Goal: Find specific page/section

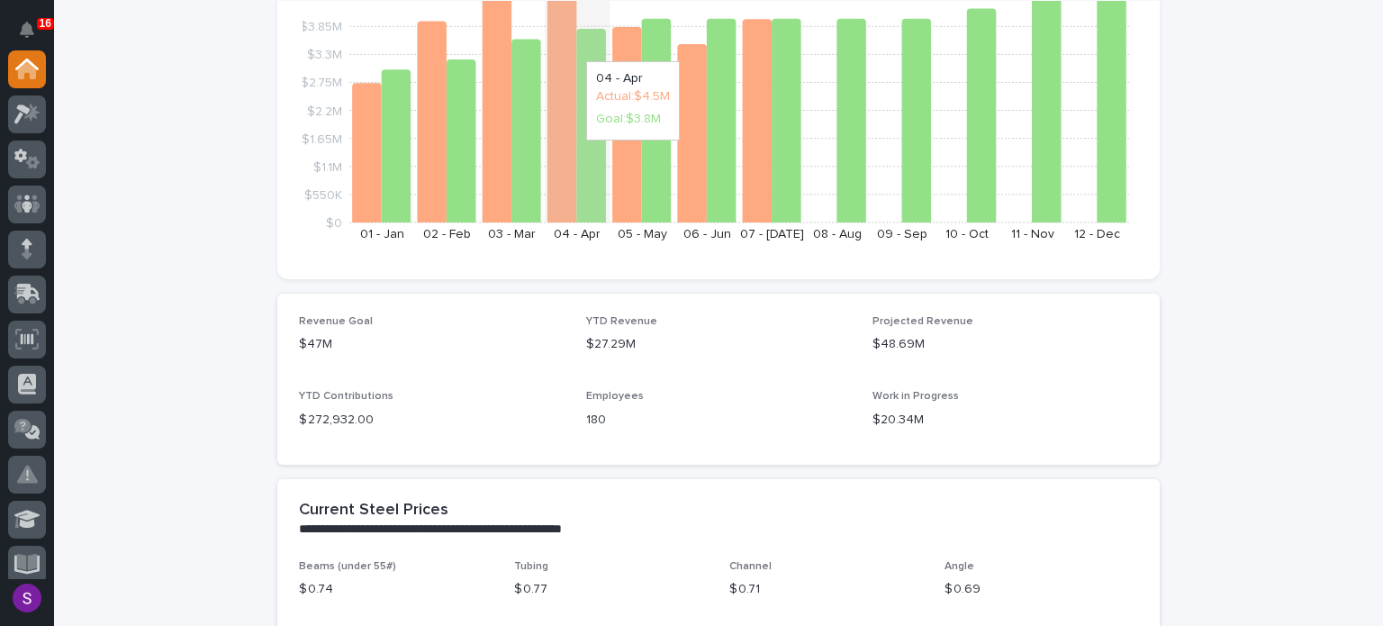
scroll to position [270, 0]
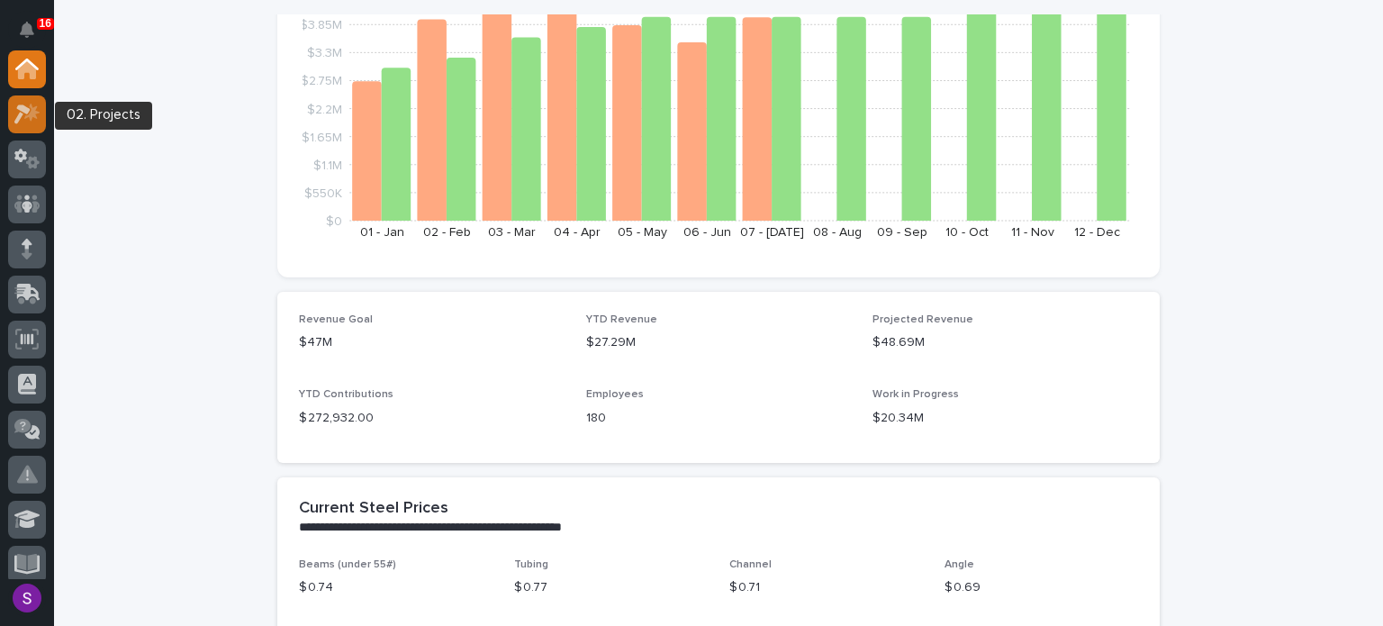
click at [13, 113] on div at bounding box center [27, 114] width 38 height 38
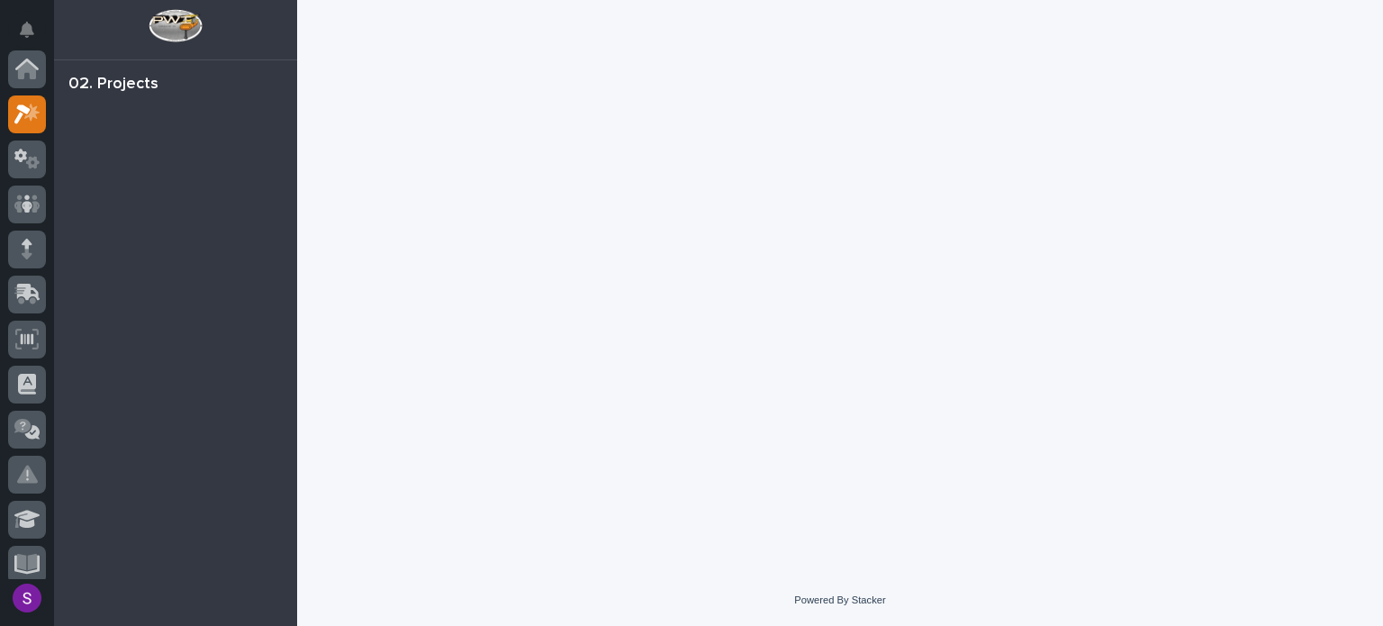
scroll to position [45, 0]
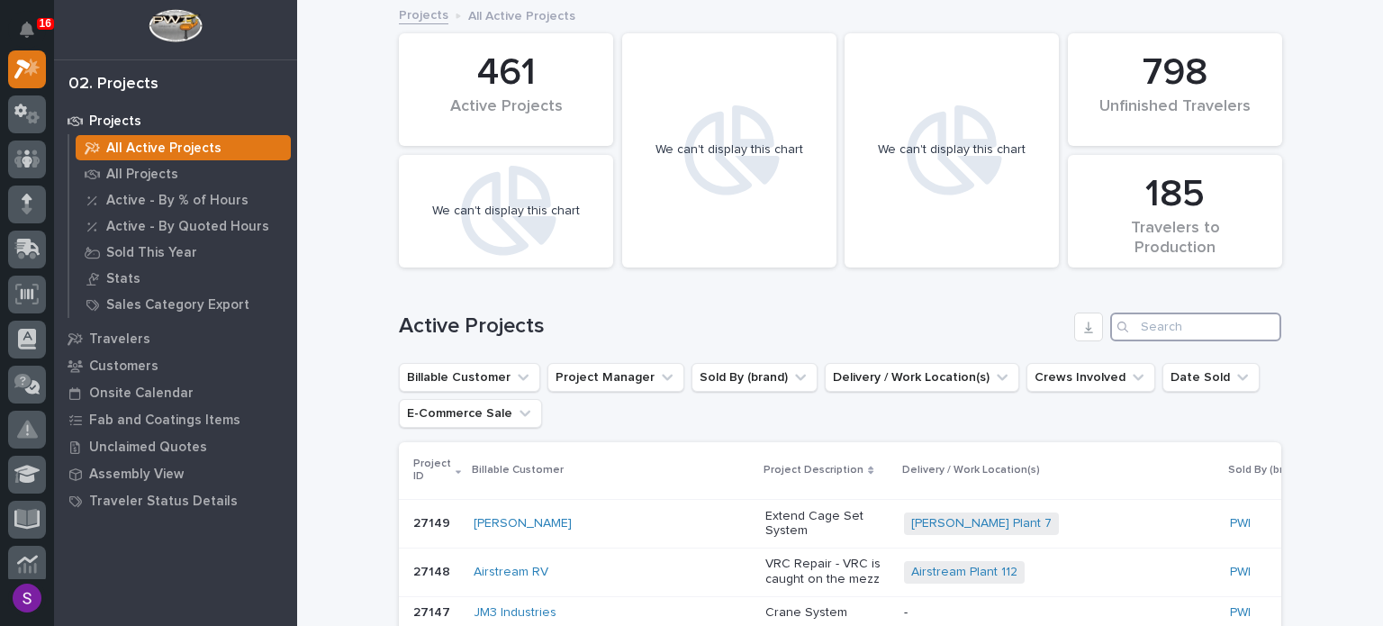
click at [1181, 318] on input "Search" at bounding box center [1195, 326] width 171 height 29
paste input "26589"
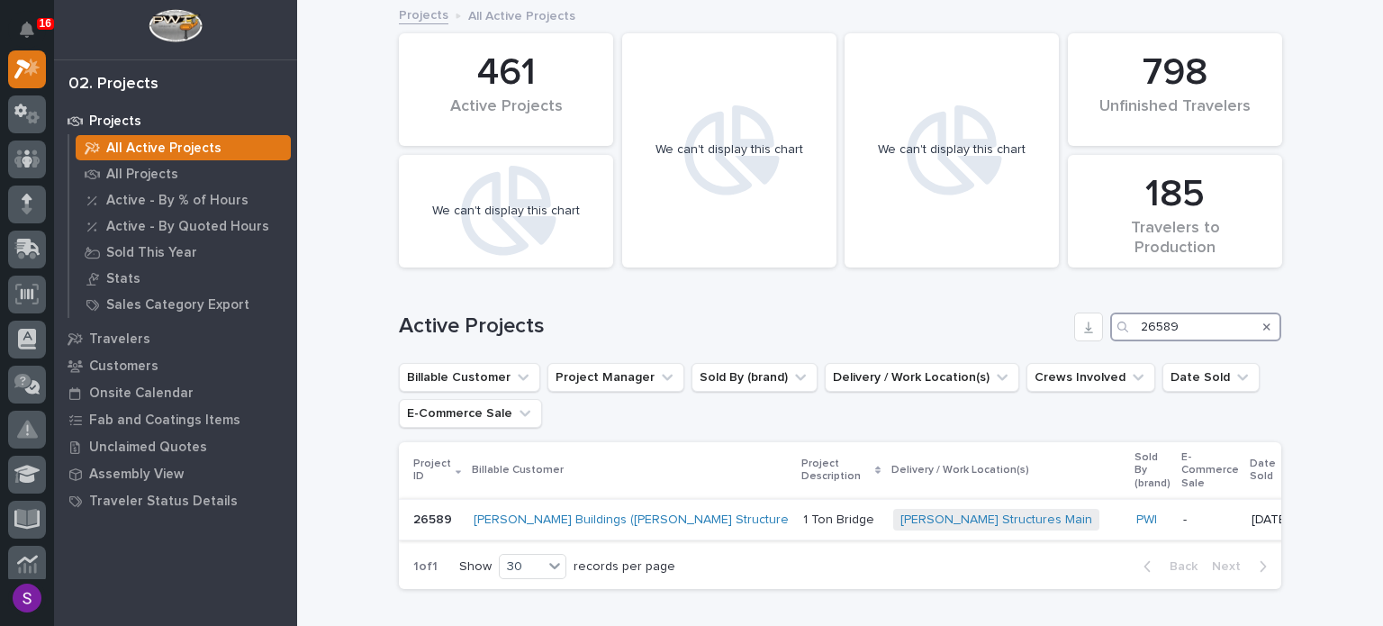
type input "26589"
click at [803, 526] on div "1 Ton Bridge" at bounding box center [841, 520] width 76 height 30
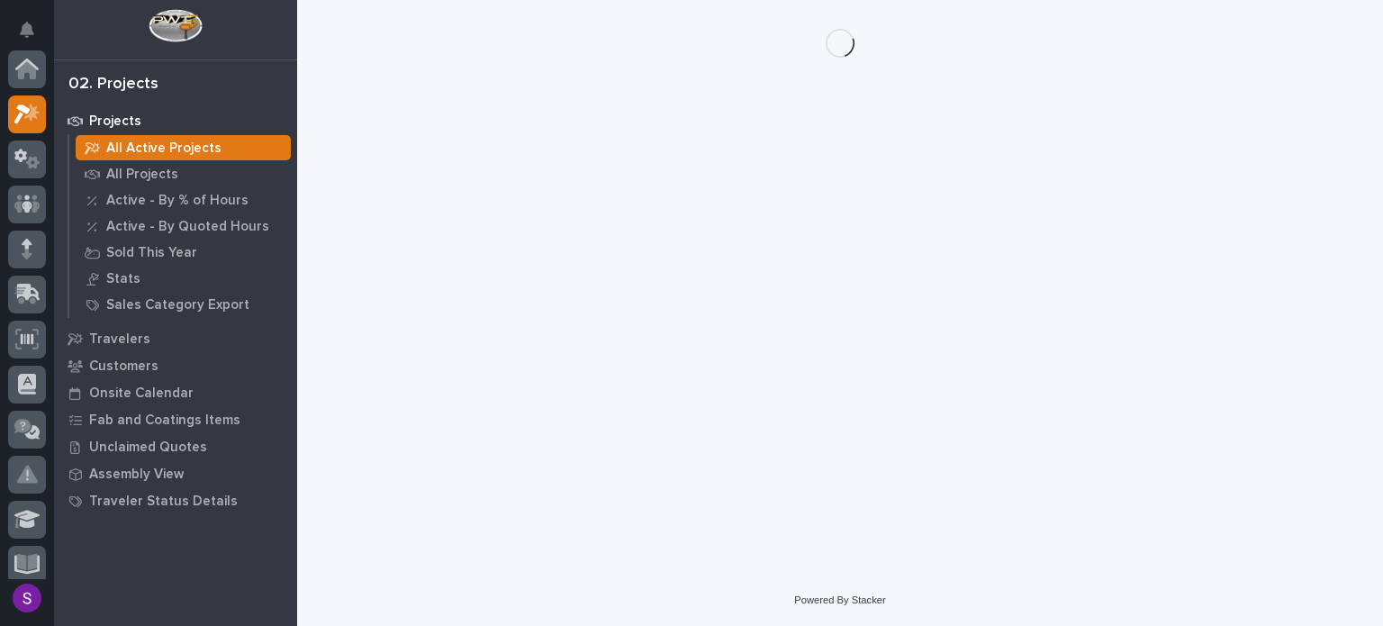
scroll to position [45, 0]
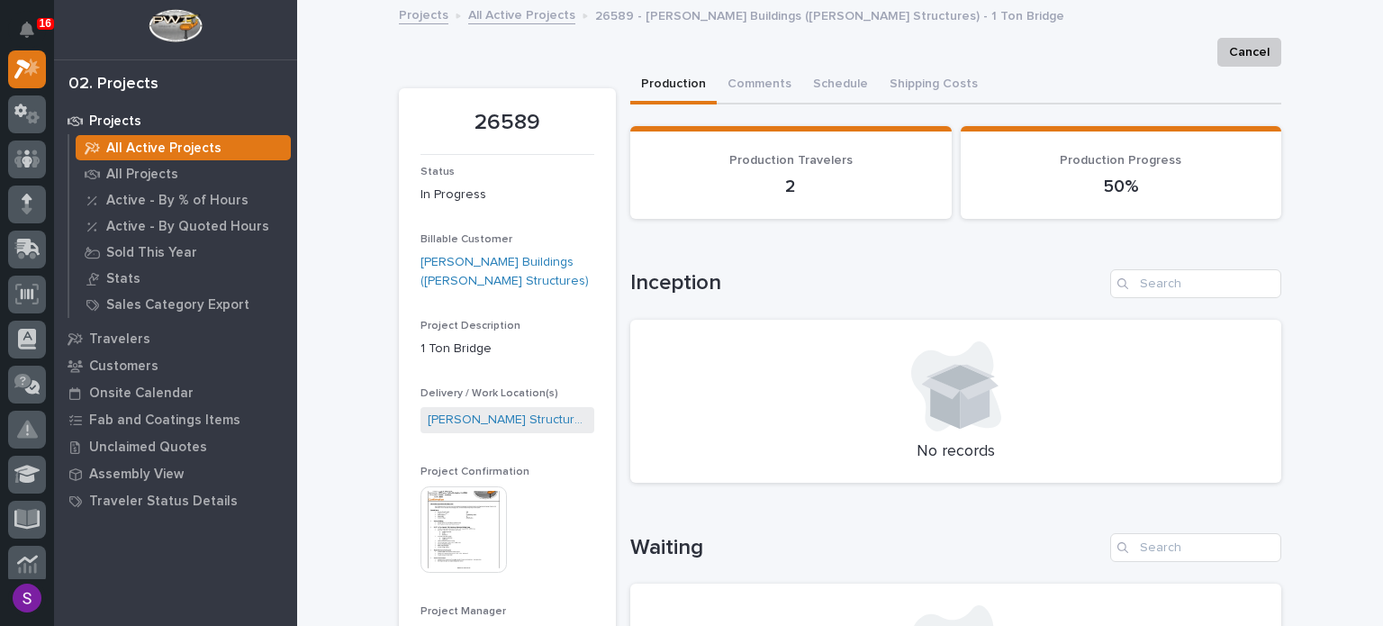
click at [474, 505] on img at bounding box center [463, 529] width 86 height 86
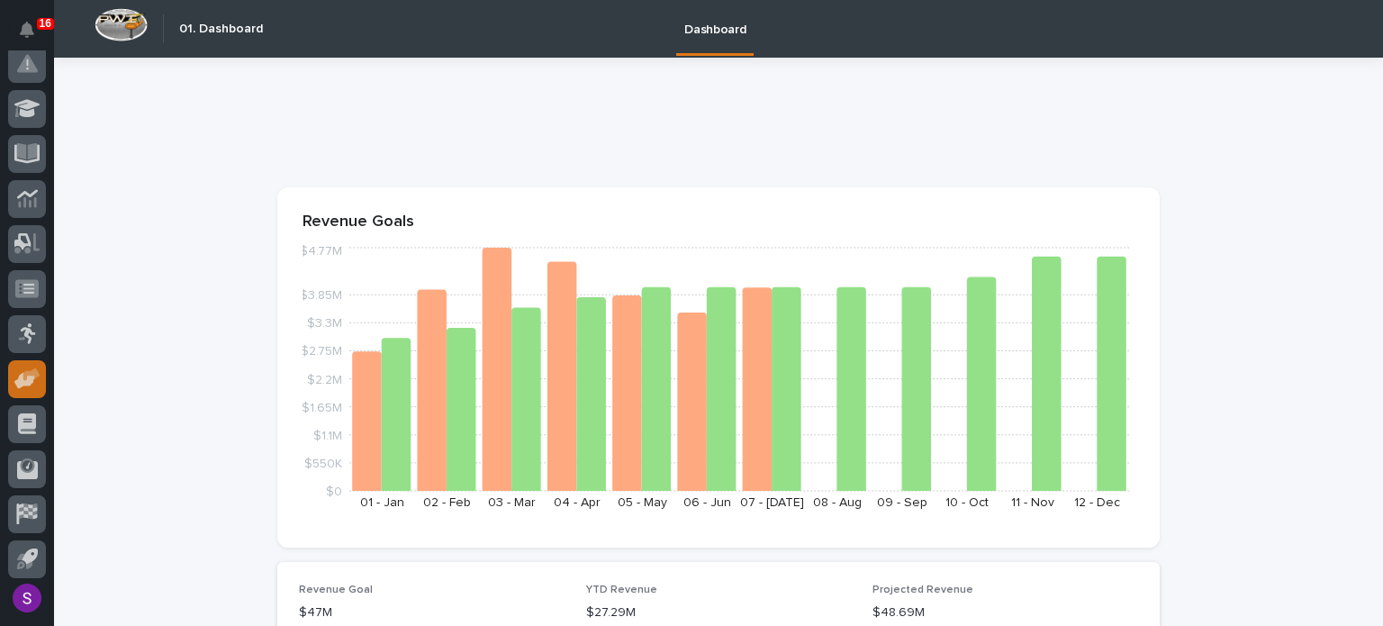
scroll to position [416, 0]
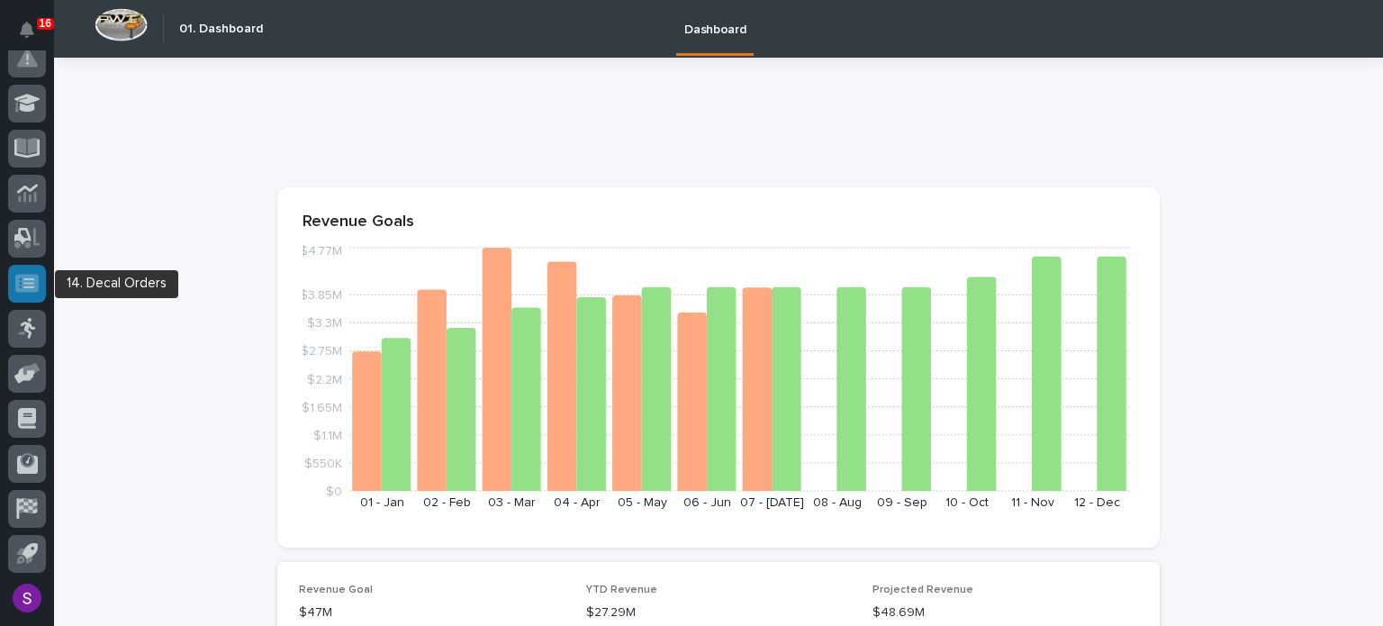
click at [32, 282] on icon at bounding box center [28, 283] width 11 height 10
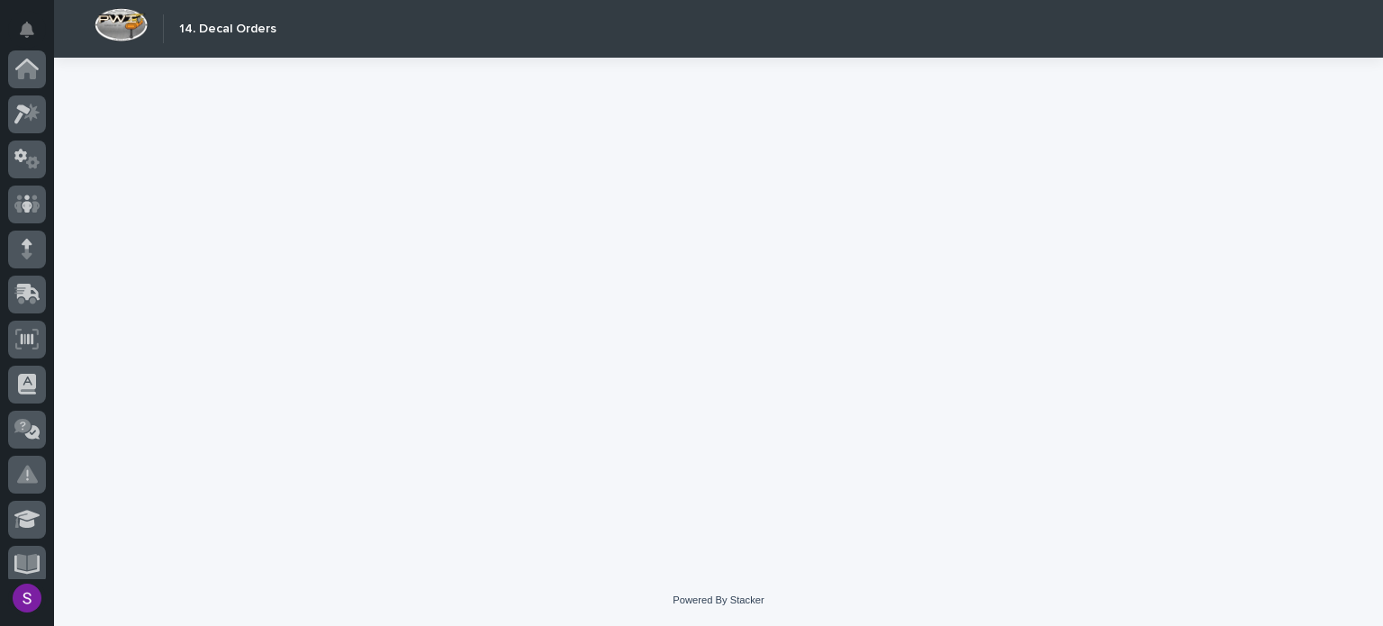
scroll to position [417, 0]
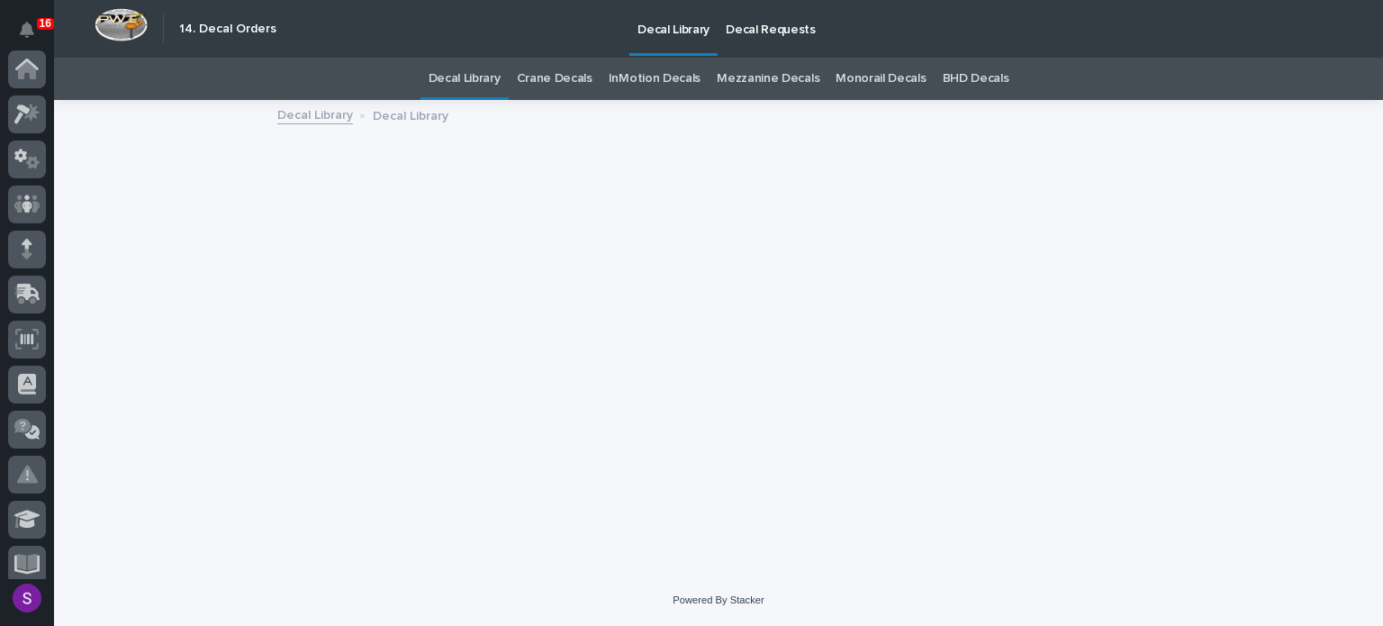
scroll to position [417, 0]
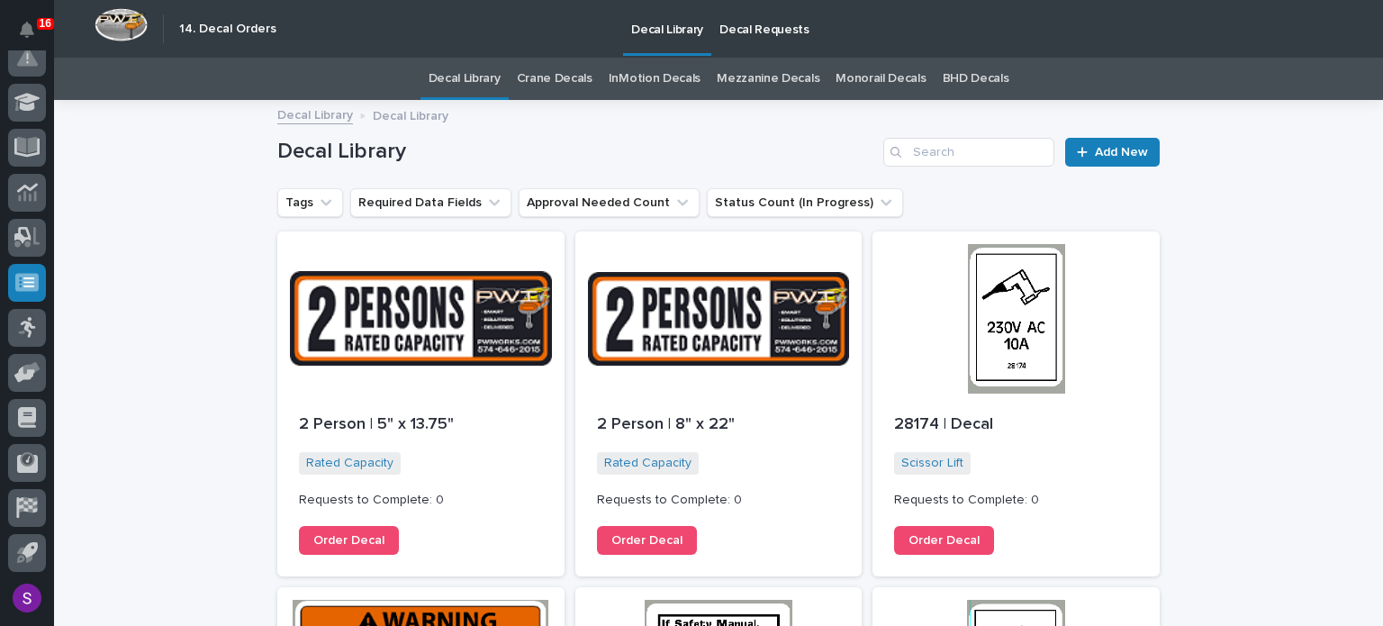
click at [750, 14] on p "Decal Requests" at bounding box center [764, 19] width 90 height 38
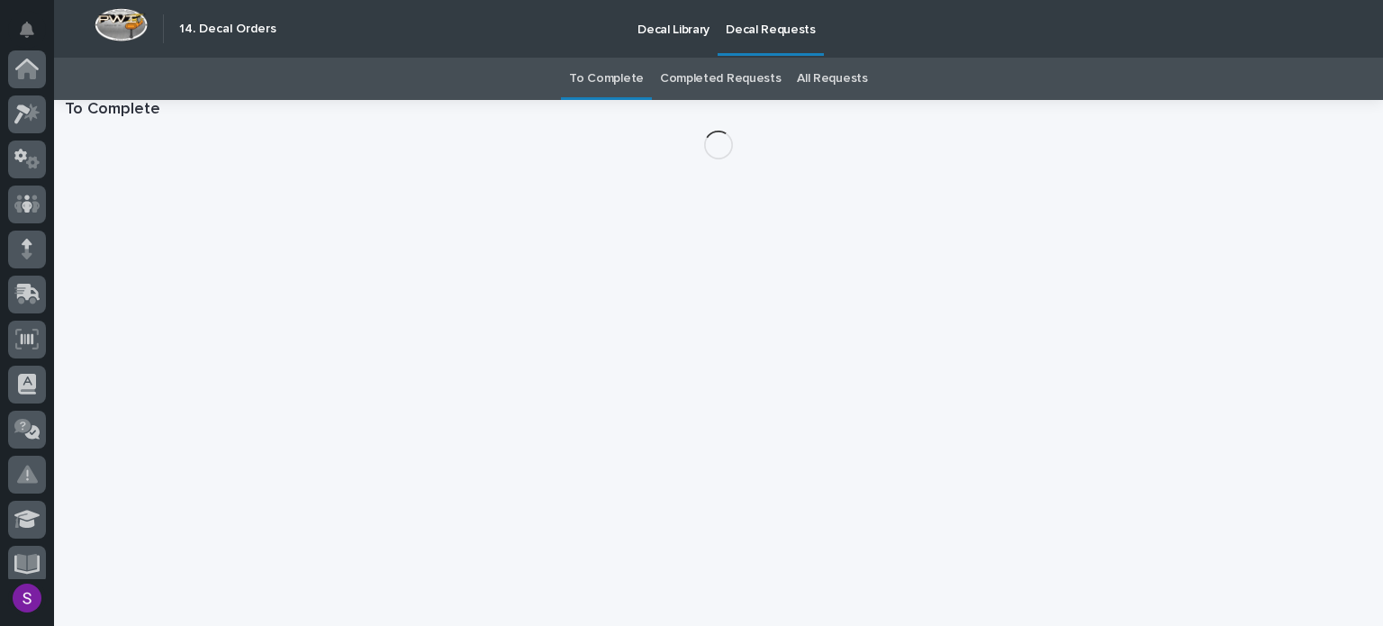
scroll to position [417, 0]
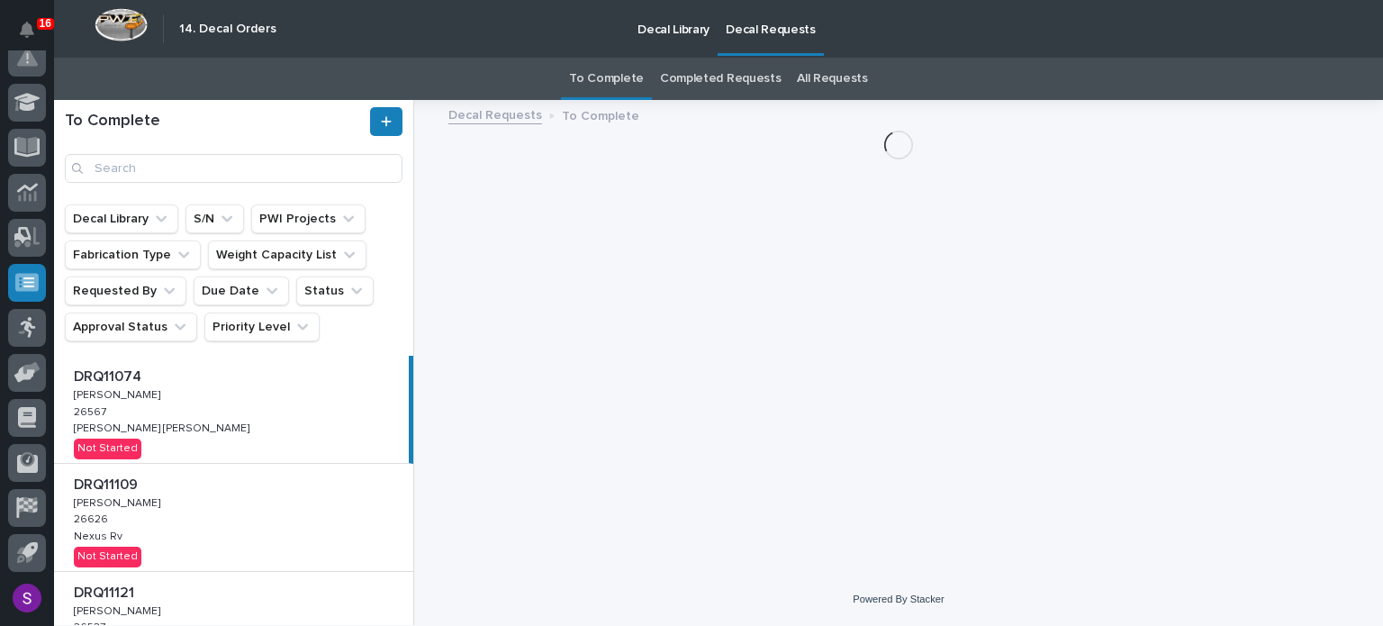
click at [839, 71] on link "All Requests" at bounding box center [832, 79] width 70 height 42
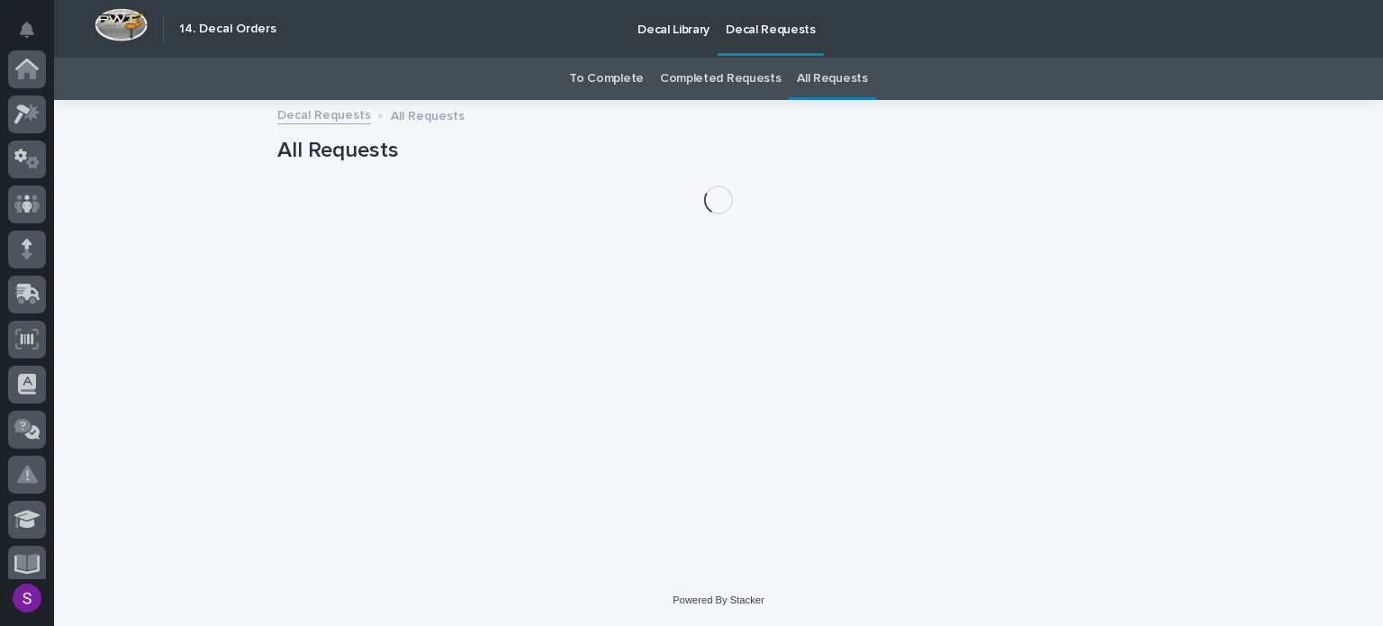
scroll to position [417, 0]
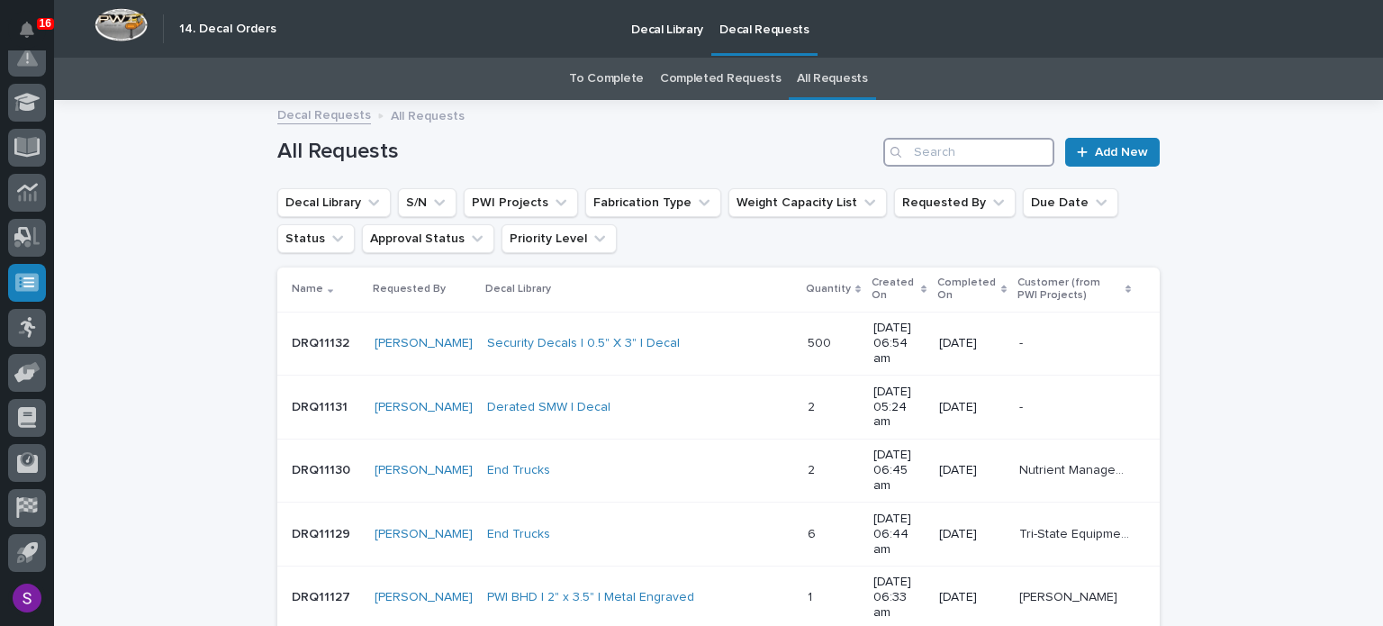
click at [968, 144] on input "Search" at bounding box center [968, 152] width 171 height 29
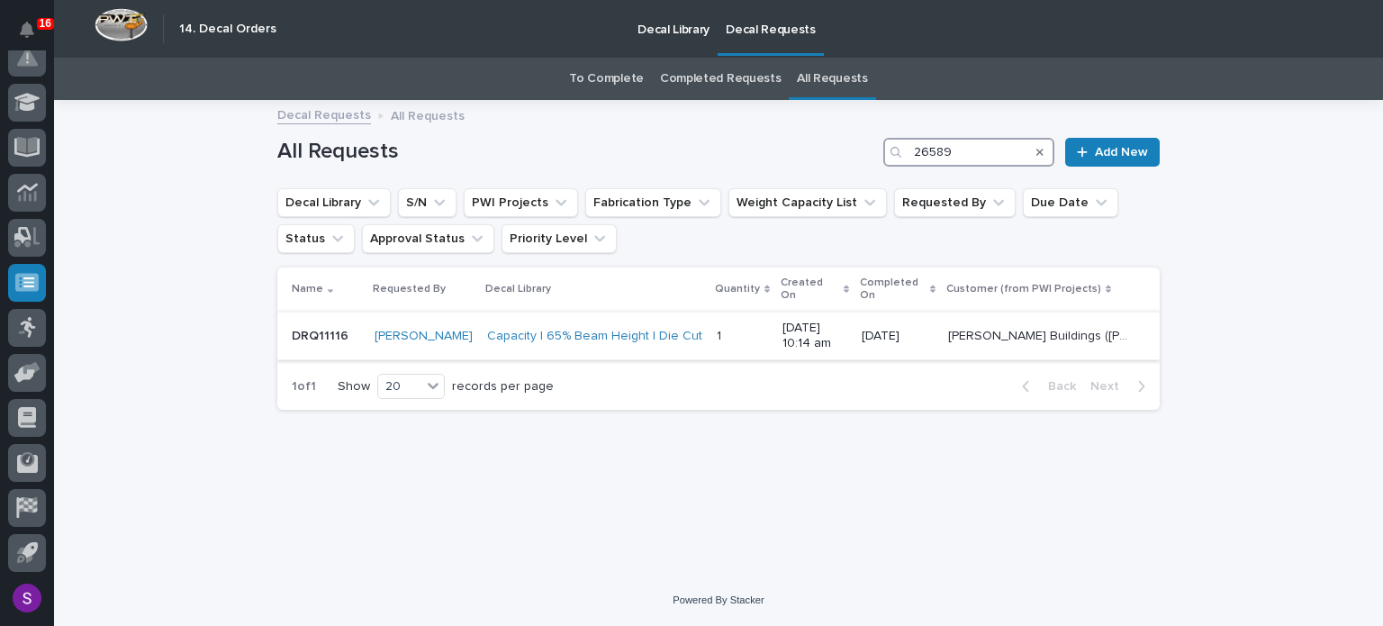
type input "26589"
click at [839, 345] on p "[DATE] 10:14 am" at bounding box center [814, 335] width 65 height 31
